Goal: Task Accomplishment & Management: Use online tool/utility

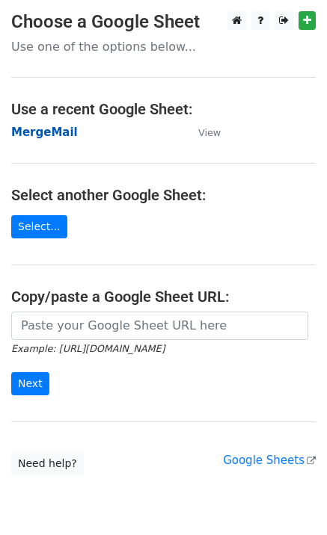
click at [52, 135] on strong "MergeMail" at bounding box center [44, 132] width 67 height 13
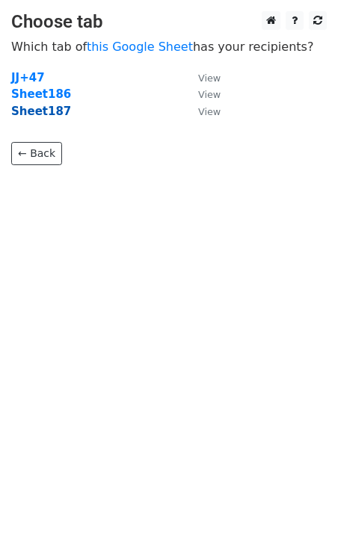
click at [52, 114] on strong "Sheet187" at bounding box center [41, 111] width 60 height 13
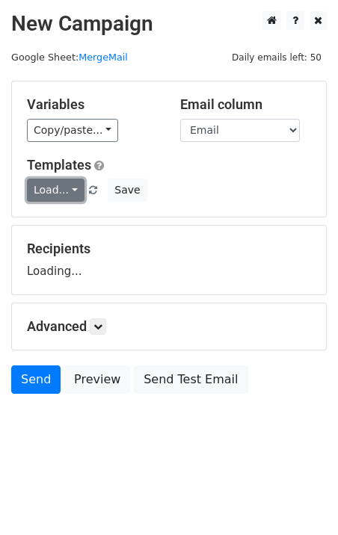
click at [59, 192] on link "Load..." at bounding box center [56, 190] width 58 height 23
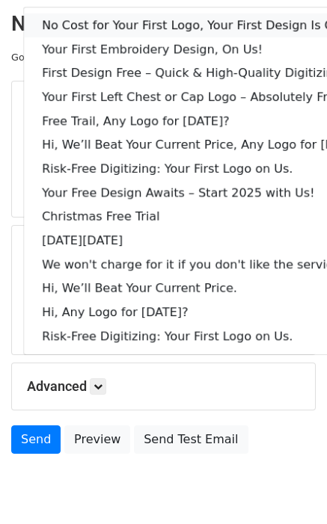
click at [120, 29] on link "No Cost for Your First Logo, Your First Design Is On Us!" at bounding box center [204, 25] width 361 height 24
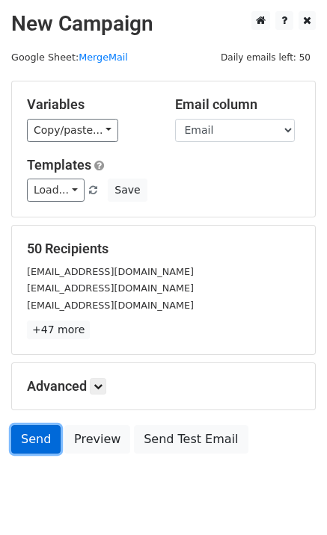
click at [35, 440] on link "Send" at bounding box center [35, 439] width 49 height 28
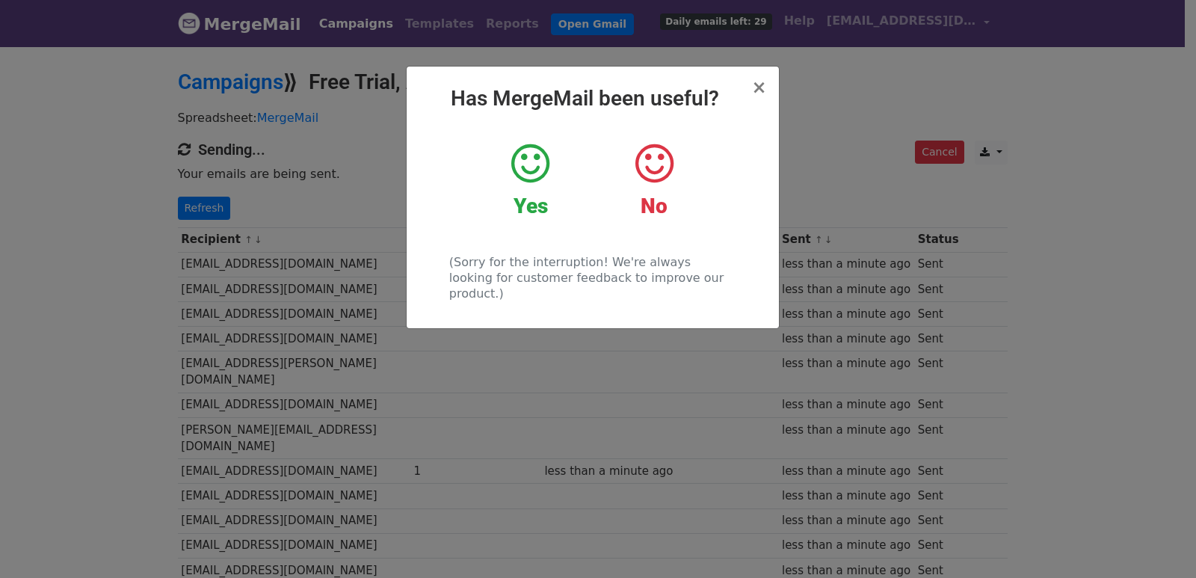
click at [337, 384] on div "× Has MergeMail been useful? Yes No (Sorry for the interruption! We're always l…" at bounding box center [598, 311] width 1196 height 533
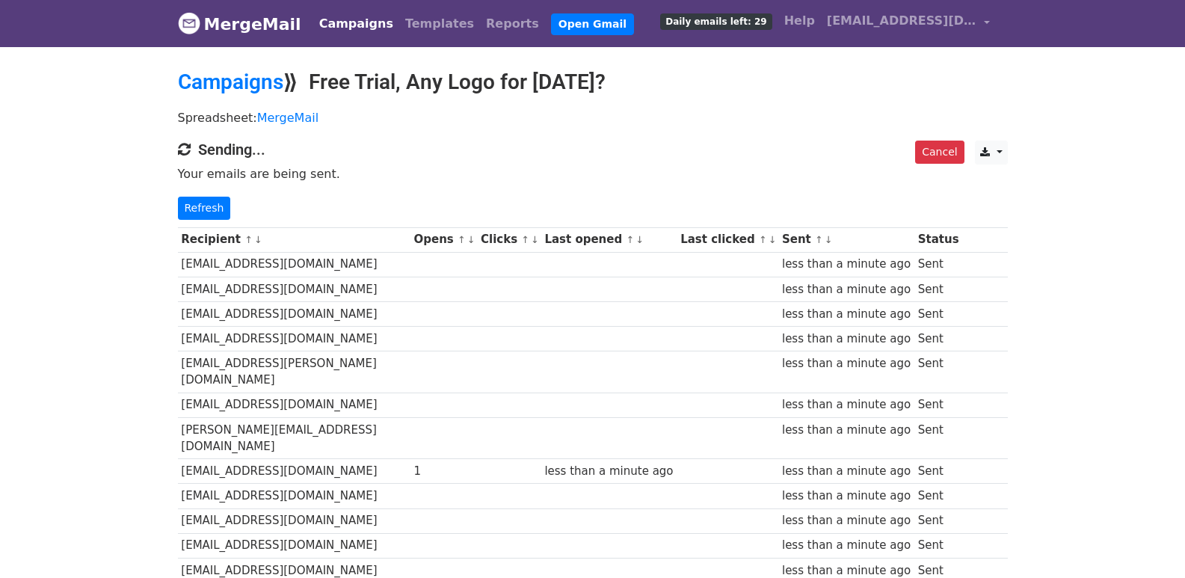
click at [200, 193] on div "Cancel CSV Excel Sending... Your emails are being sent. Refresh" at bounding box center [593, 180] width 852 height 79
click at [203, 204] on link "Refresh" at bounding box center [204, 208] width 53 height 23
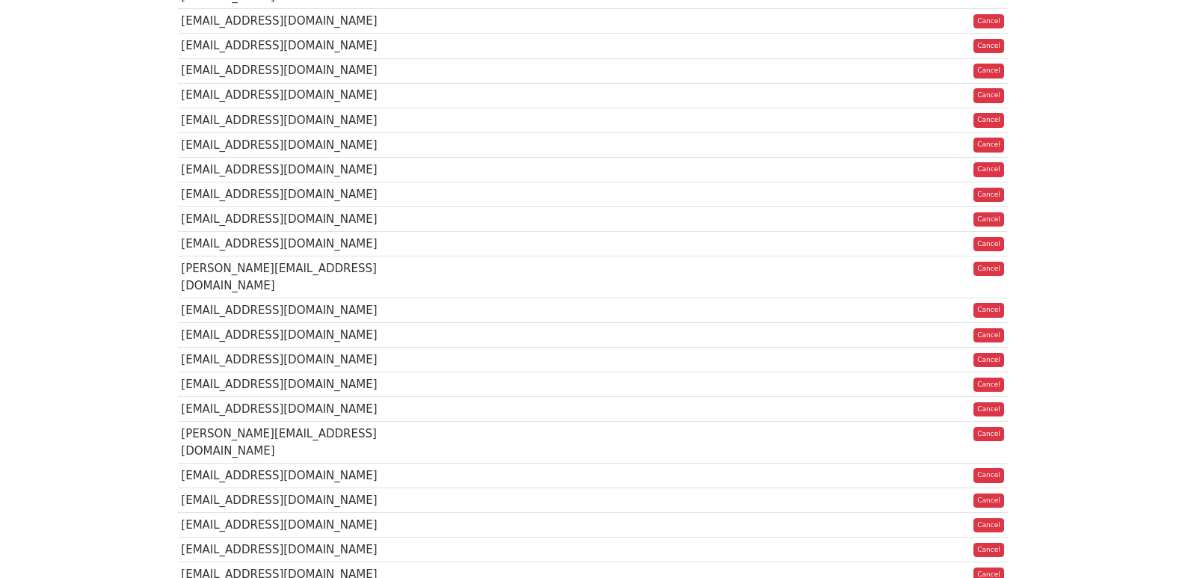
scroll to position [1055, 0]
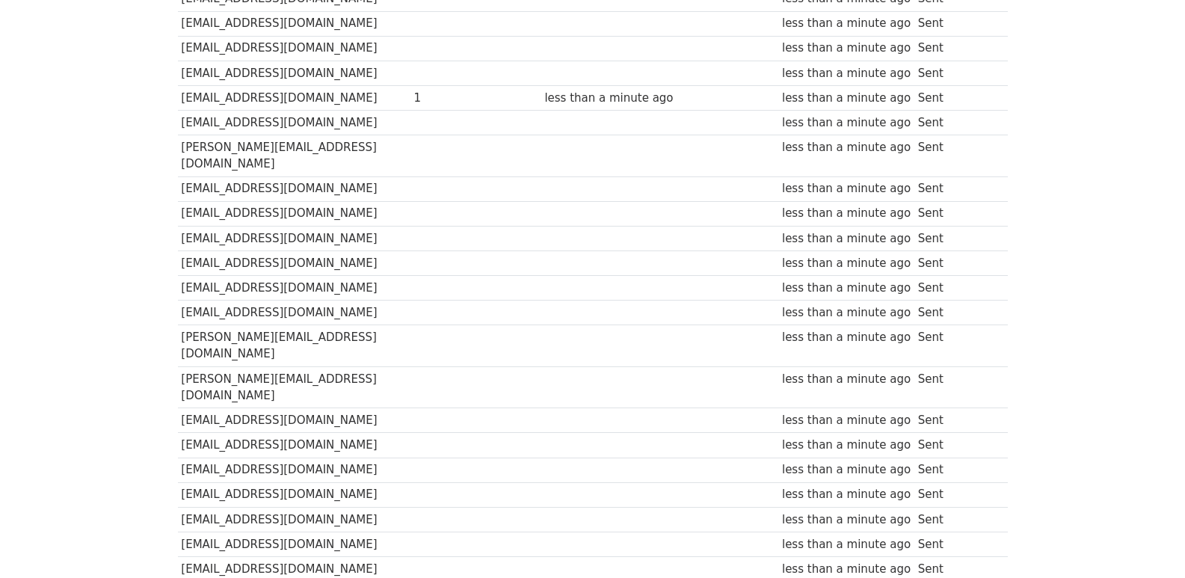
scroll to position [54, 0]
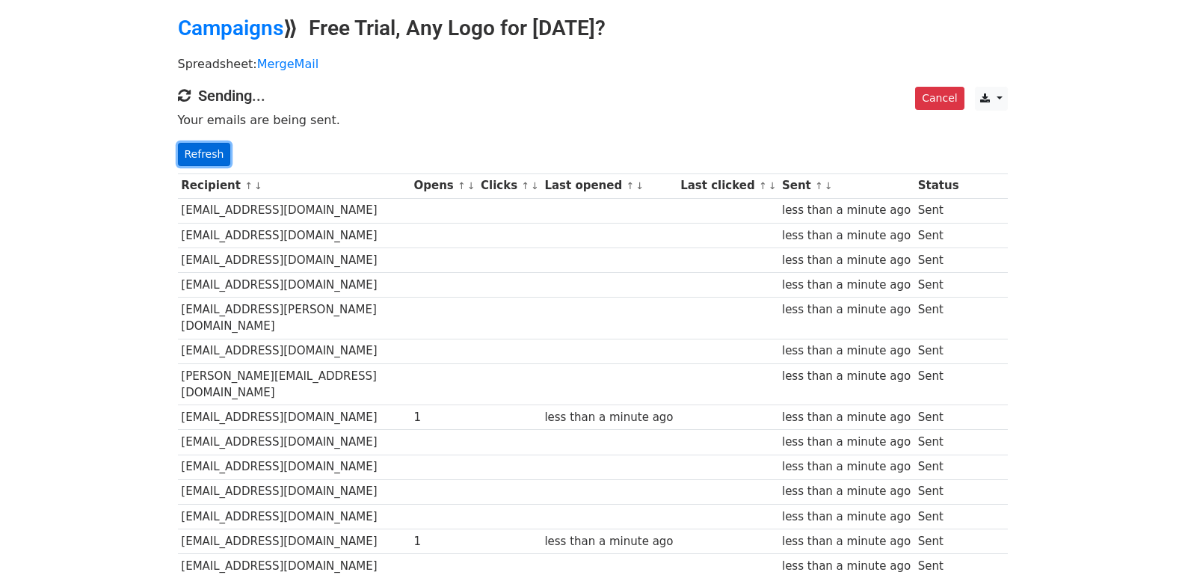
click at [208, 156] on link "Refresh" at bounding box center [204, 154] width 53 height 23
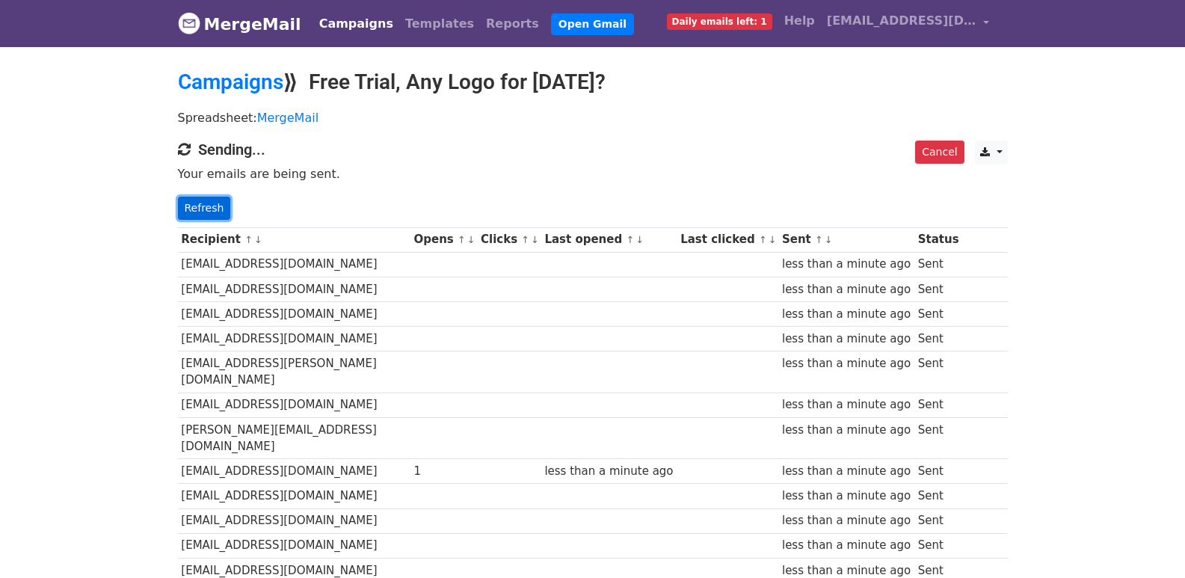
click at [223, 206] on link "Refresh" at bounding box center [204, 208] width 53 height 23
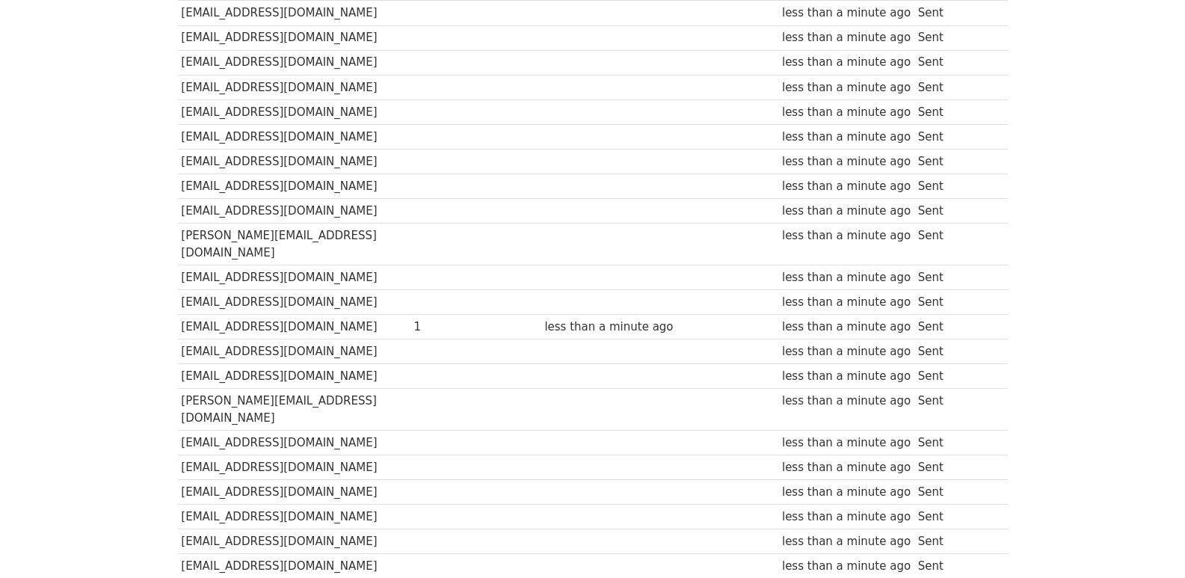
scroll to position [1044, 0]
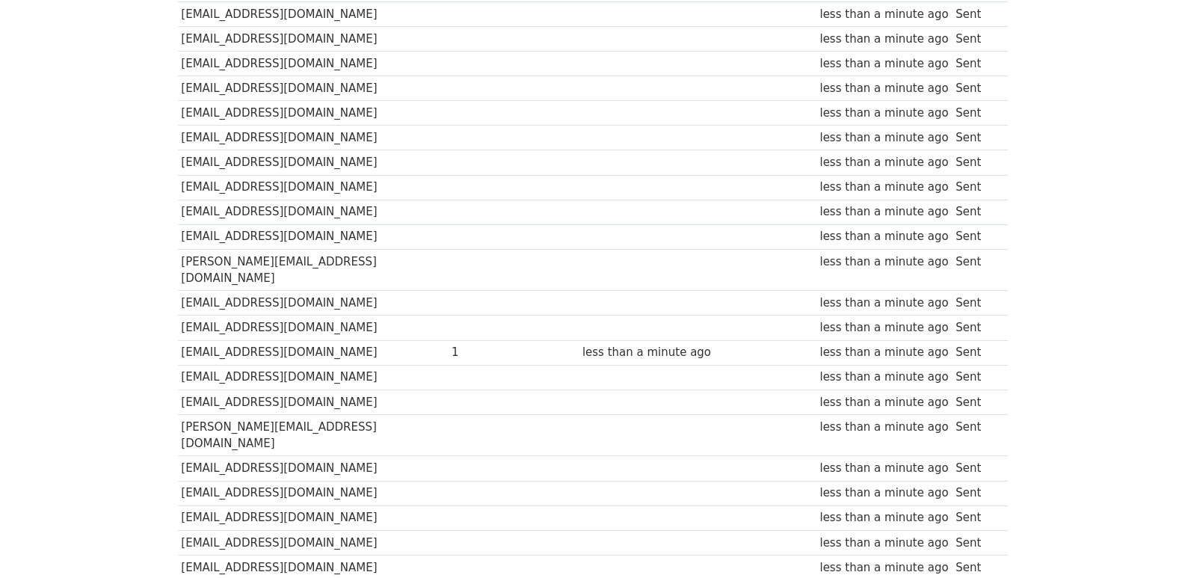
scroll to position [1041, 0]
